Goal: Browse casually: Explore the website without a specific task or goal

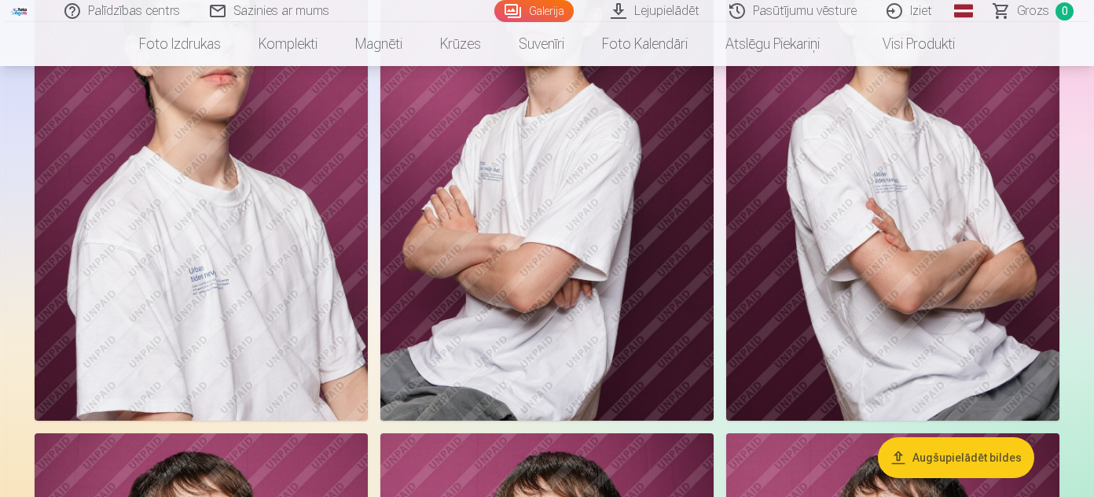
scroll to position [1214, 0]
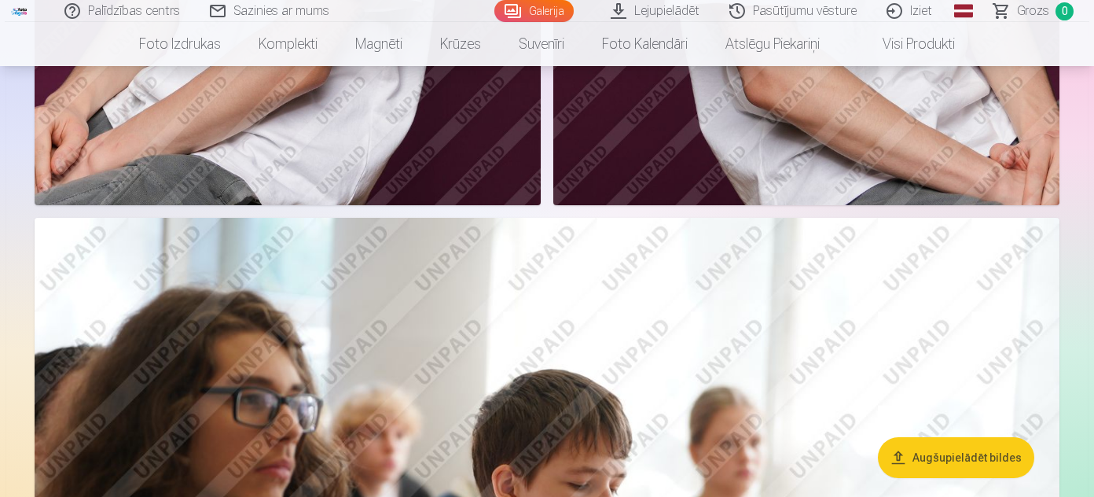
drag, startPoint x: 434, startPoint y: 438, endPoint x: 434, endPoint y: 449, distance: 11.0
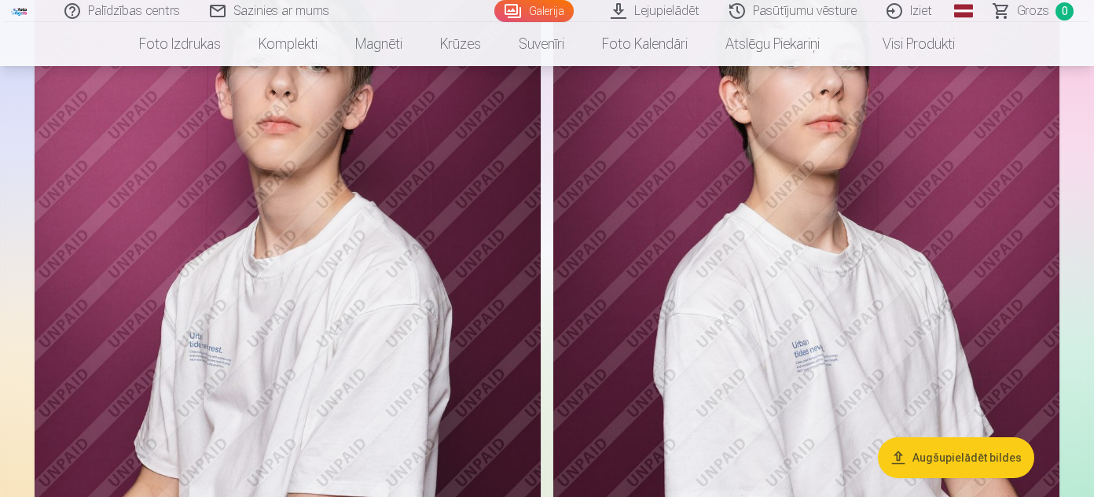
scroll to position [2214, 0]
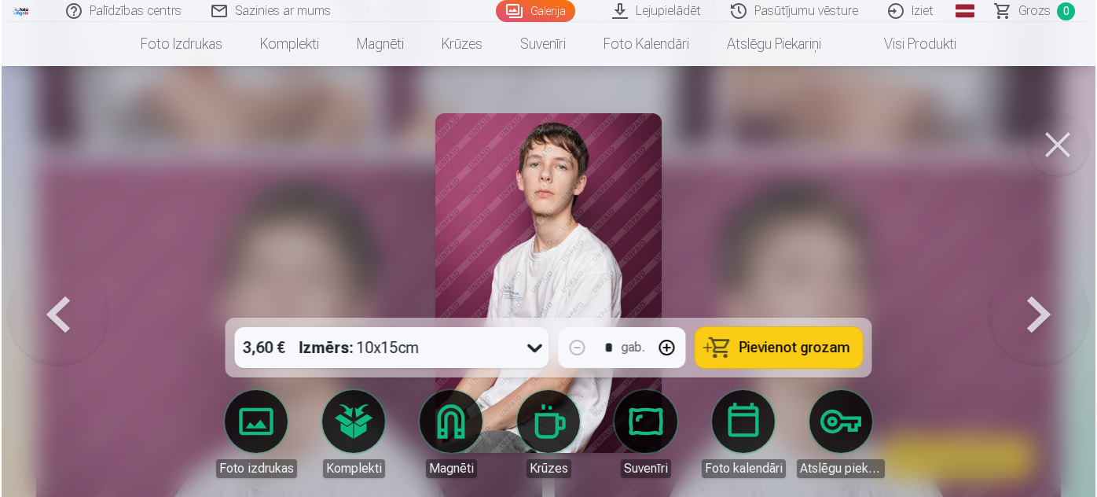
scroll to position [2220, 0]
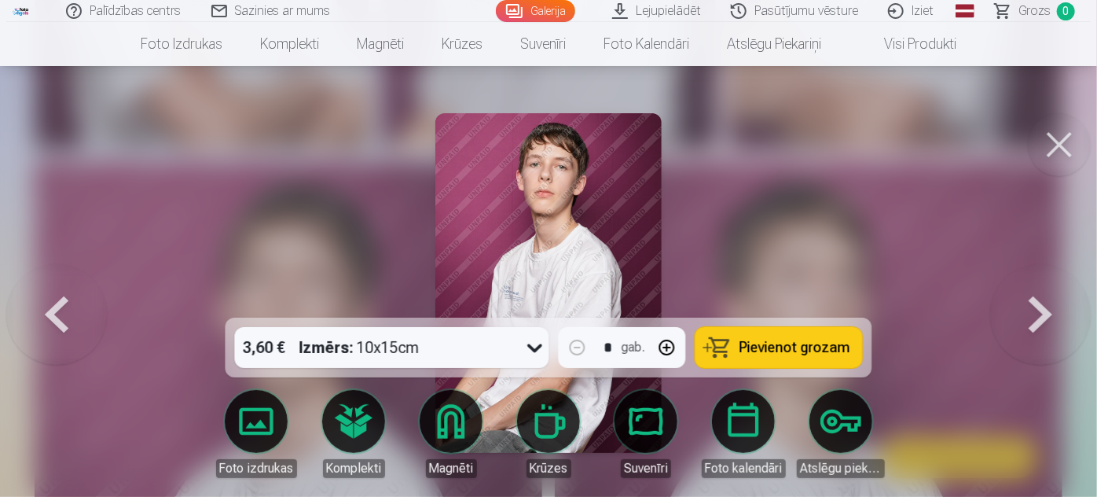
click at [1061, 130] on button at bounding box center [1059, 144] width 63 height 63
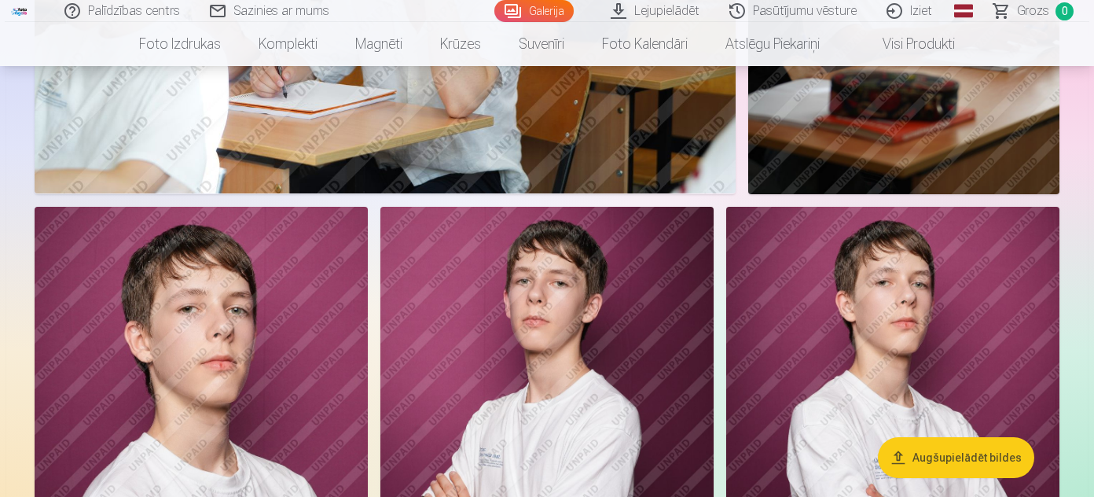
scroll to position [1285, 0]
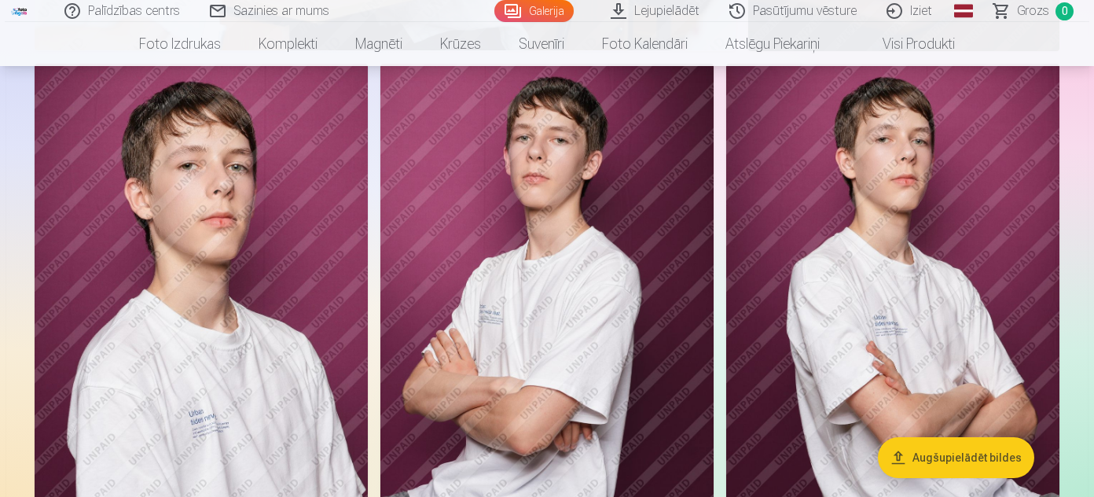
click at [535, 217] on img at bounding box center [546, 314] width 333 height 500
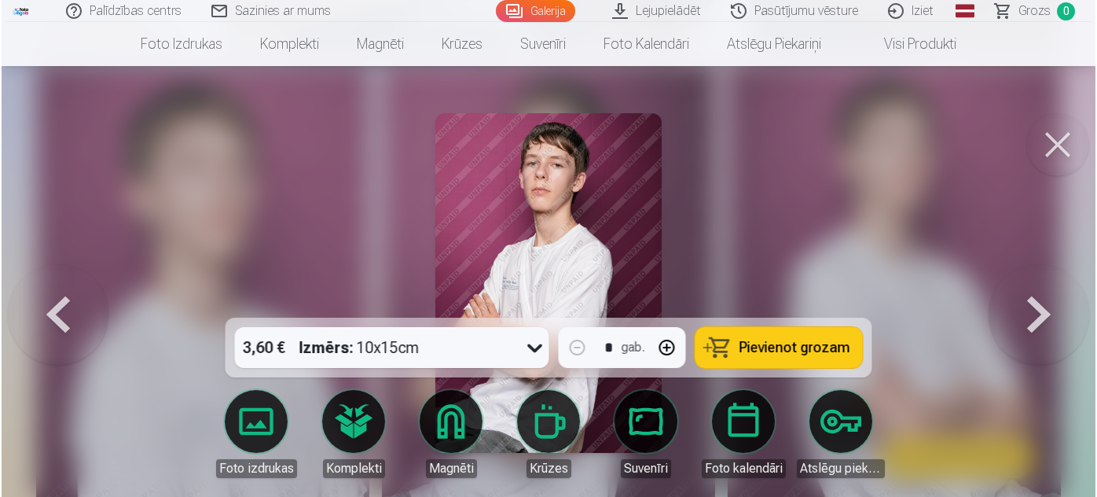
scroll to position [1288, 0]
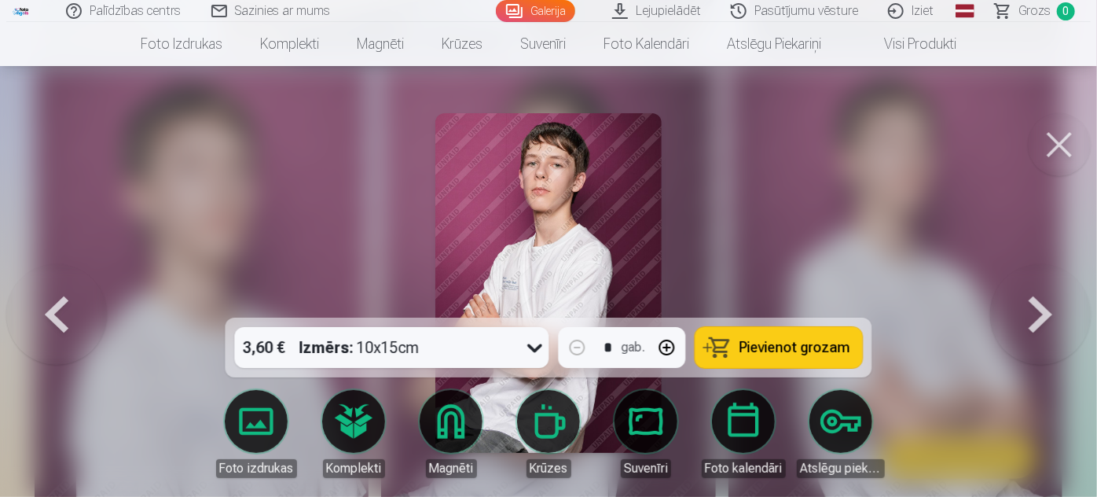
click at [827, 163] on div at bounding box center [548, 248] width 1097 height 497
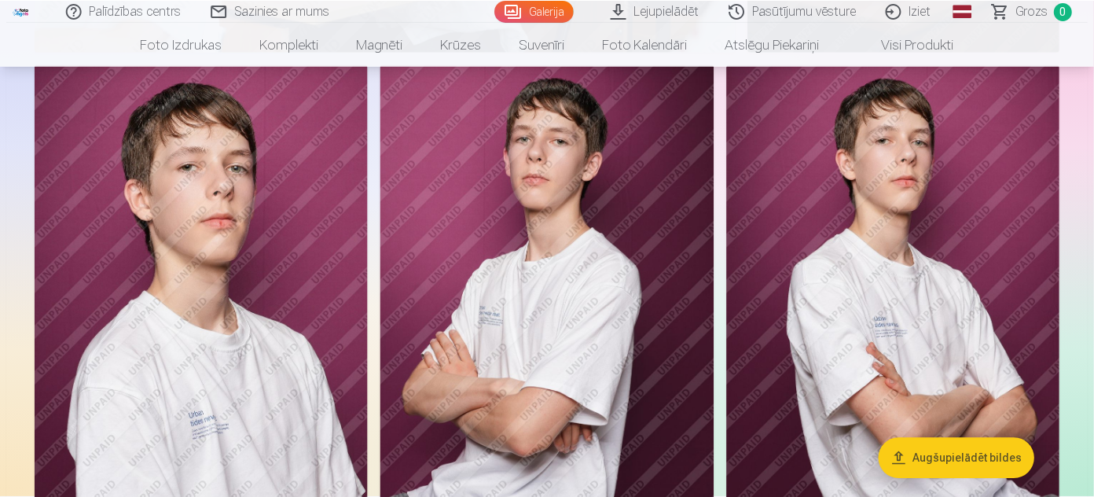
scroll to position [1285, 0]
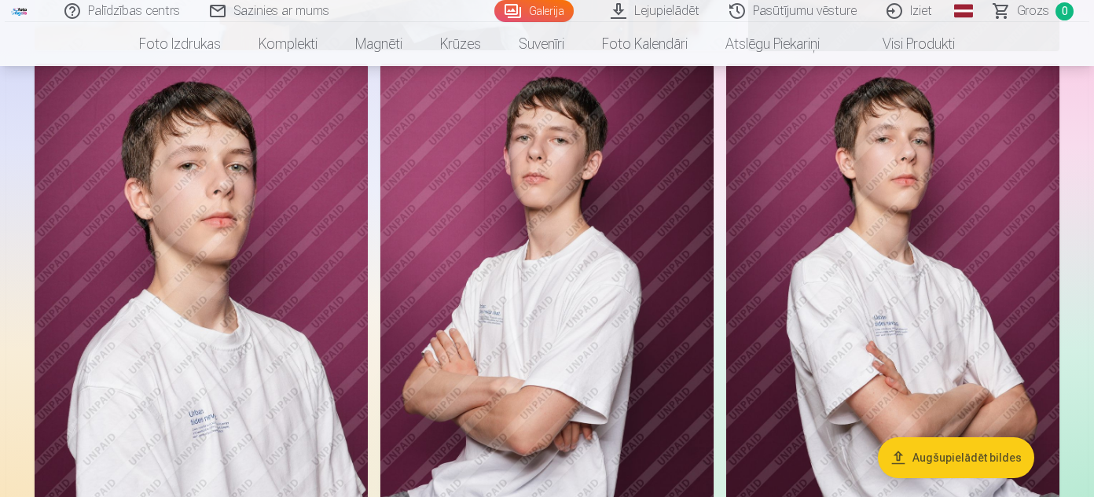
click at [856, 185] on img at bounding box center [892, 314] width 333 height 500
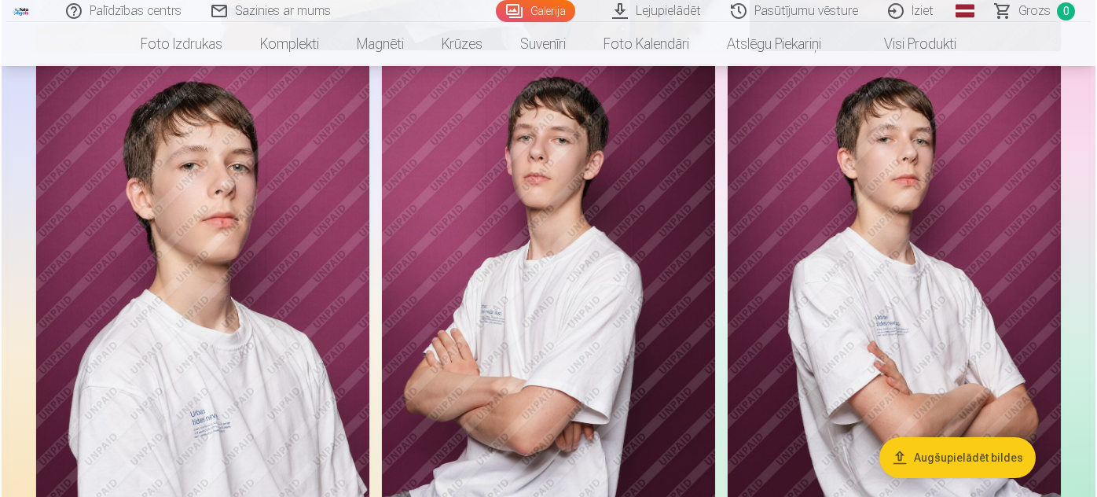
scroll to position [1288, 0]
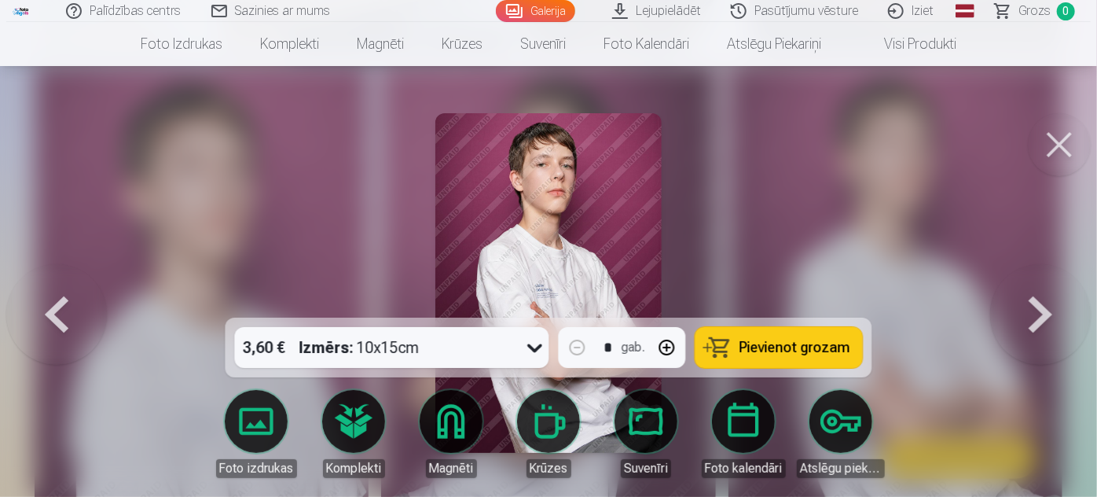
click at [1065, 136] on button at bounding box center [1059, 144] width 63 height 63
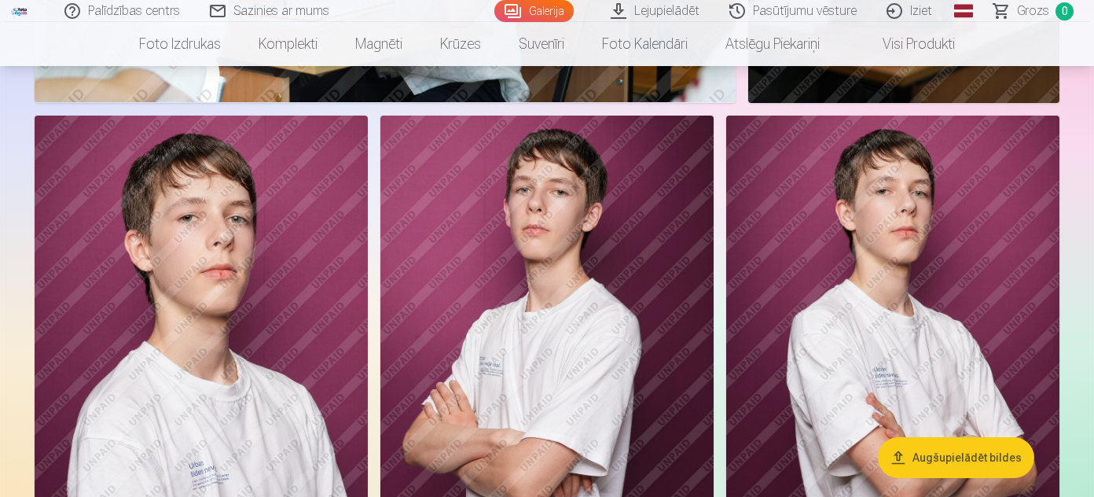
scroll to position [1214, 0]
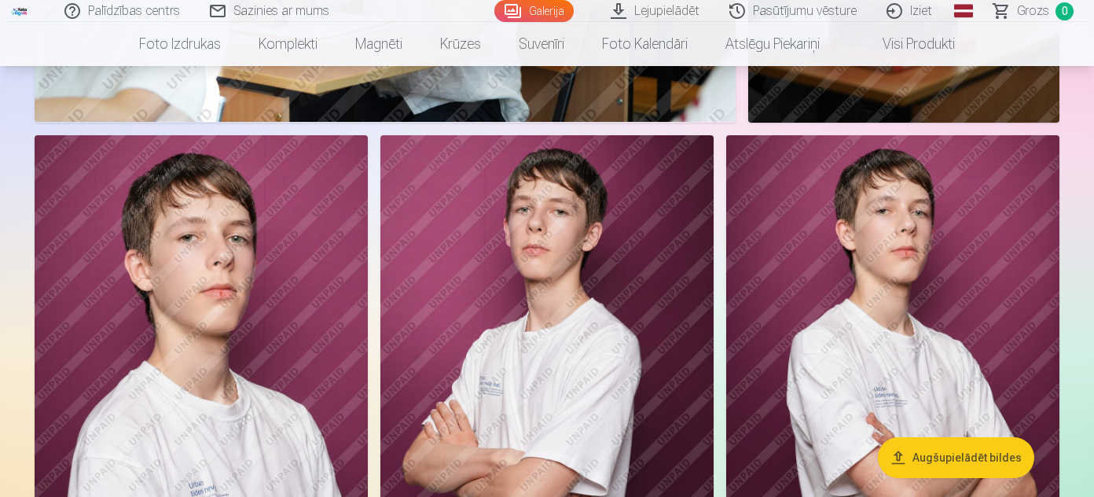
click at [236, 236] on img at bounding box center [201, 385] width 333 height 500
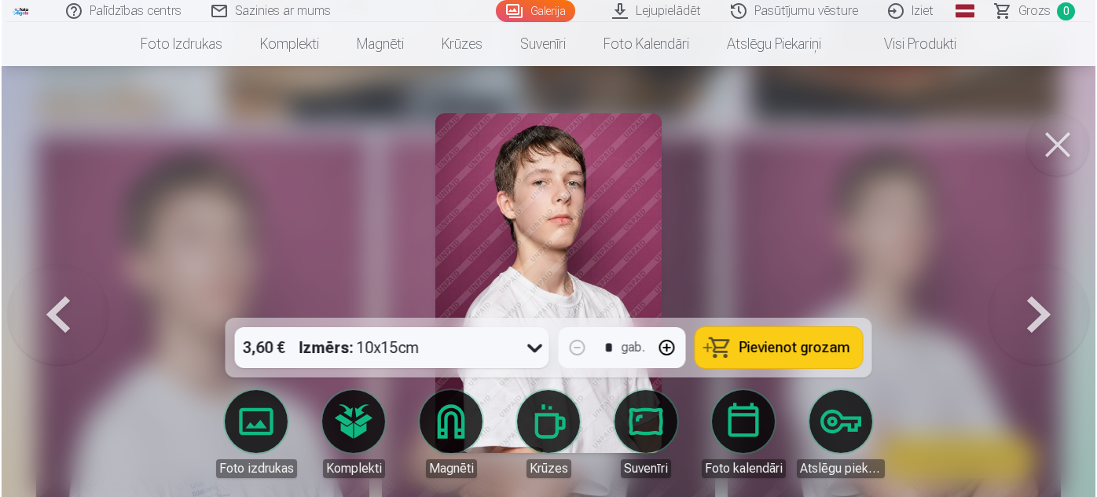
scroll to position [1216, 0]
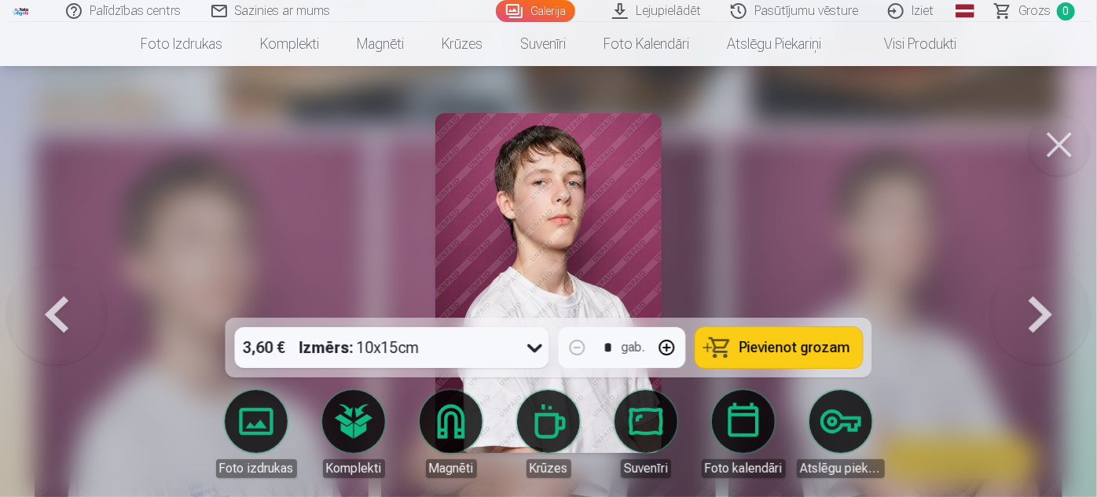
click at [1076, 148] on button at bounding box center [1059, 144] width 63 height 63
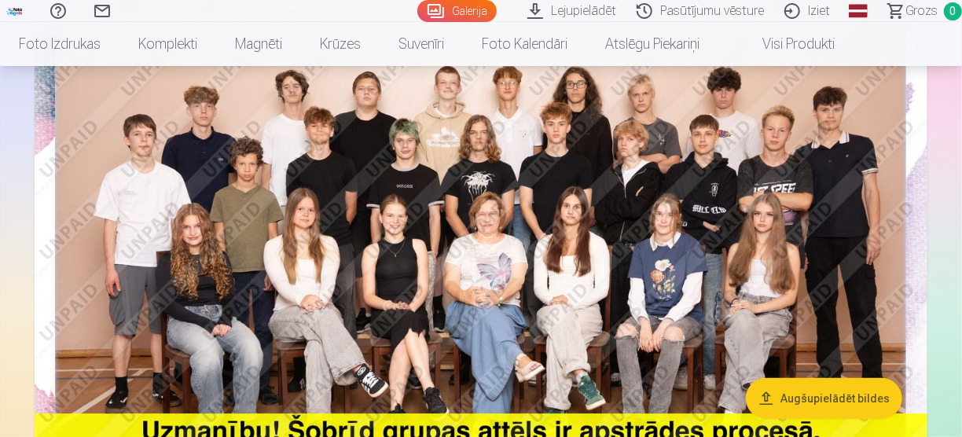
scroll to position [201, 0]
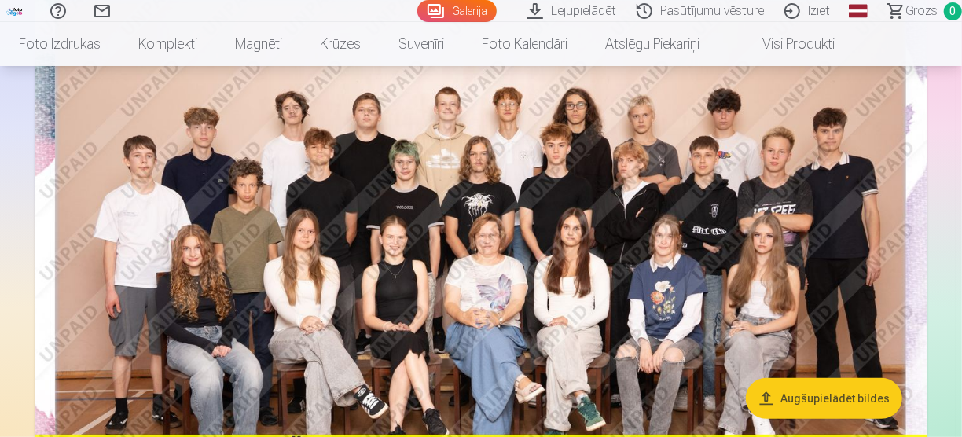
drag, startPoint x: 699, startPoint y: 194, endPoint x: 780, endPoint y: 165, distance: 86.0
click at [780, 165] on img at bounding box center [481, 270] width 893 height 596
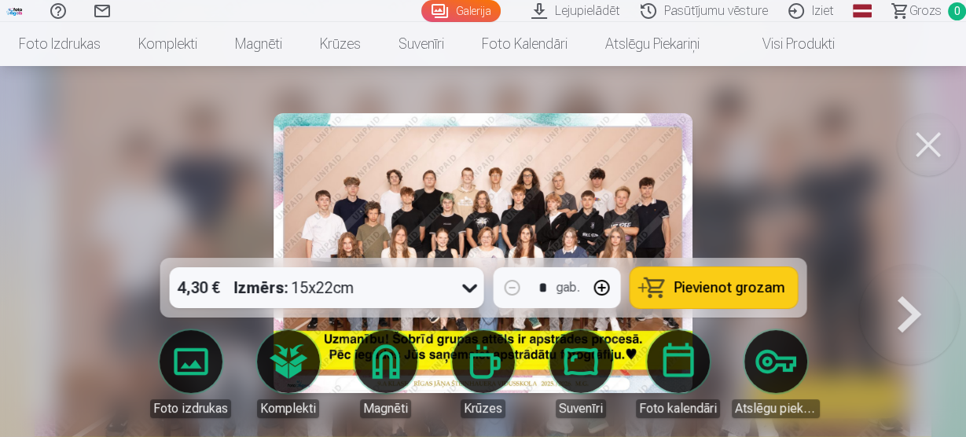
click at [911, 141] on button at bounding box center [927, 144] width 63 height 63
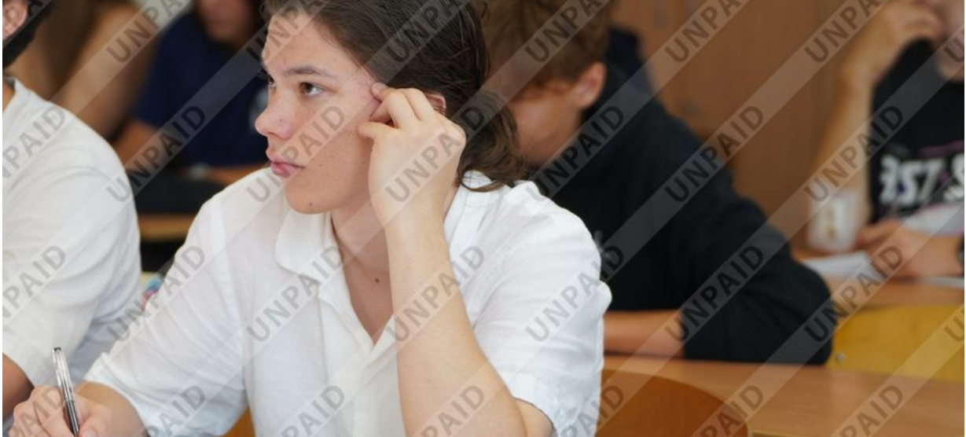
scroll to position [767, 0]
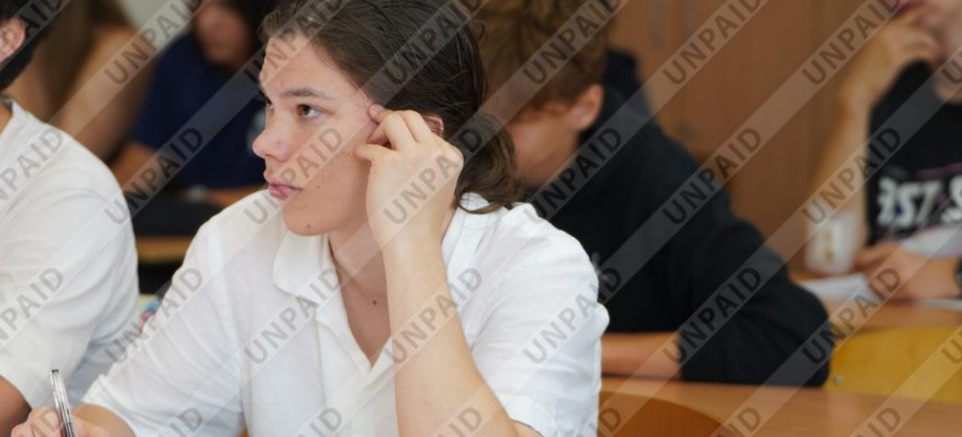
click at [363, 242] on img at bounding box center [339, 217] width 609 height 406
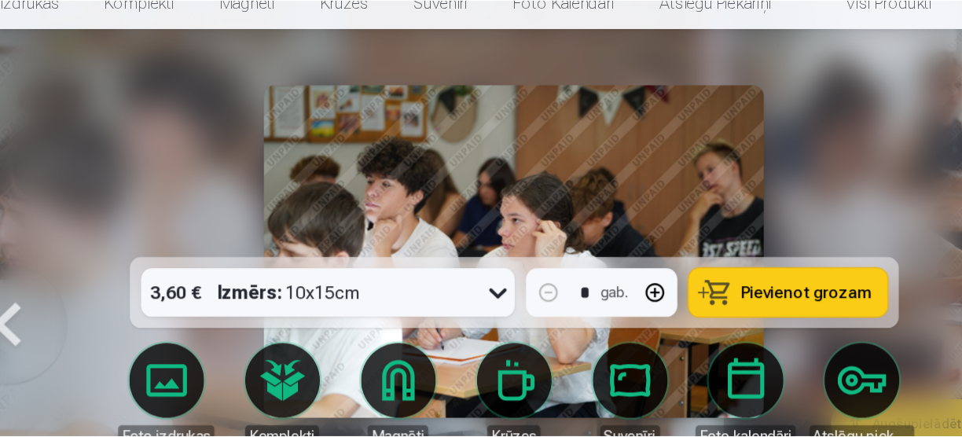
scroll to position [767, 0]
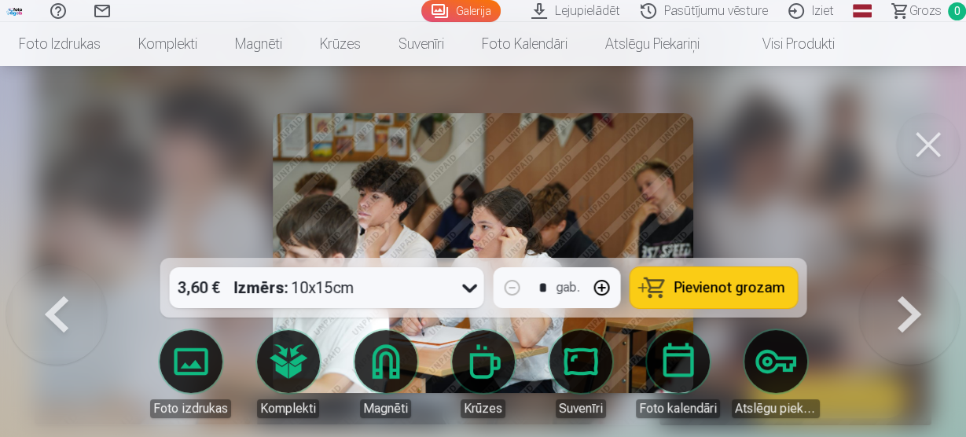
click at [933, 134] on button at bounding box center [927, 144] width 63 height 63
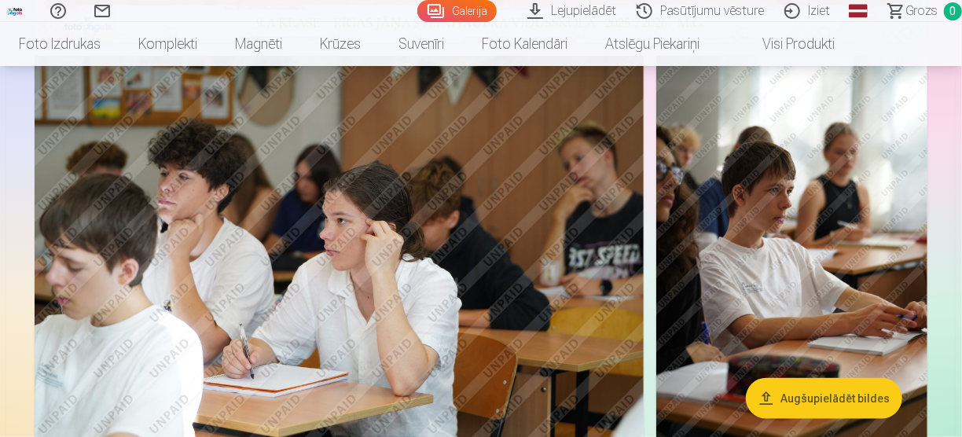
scroll to position [704, 0]
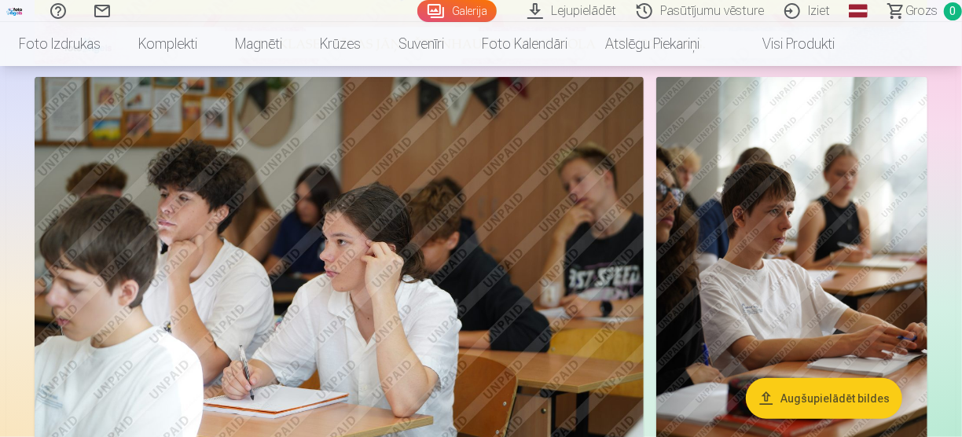
click at [815, 12] on link "Iziet" at bounding box center [809, 11] width 66 height 22
